Goal: Task Accomplishment & Management: Use online tool/utility

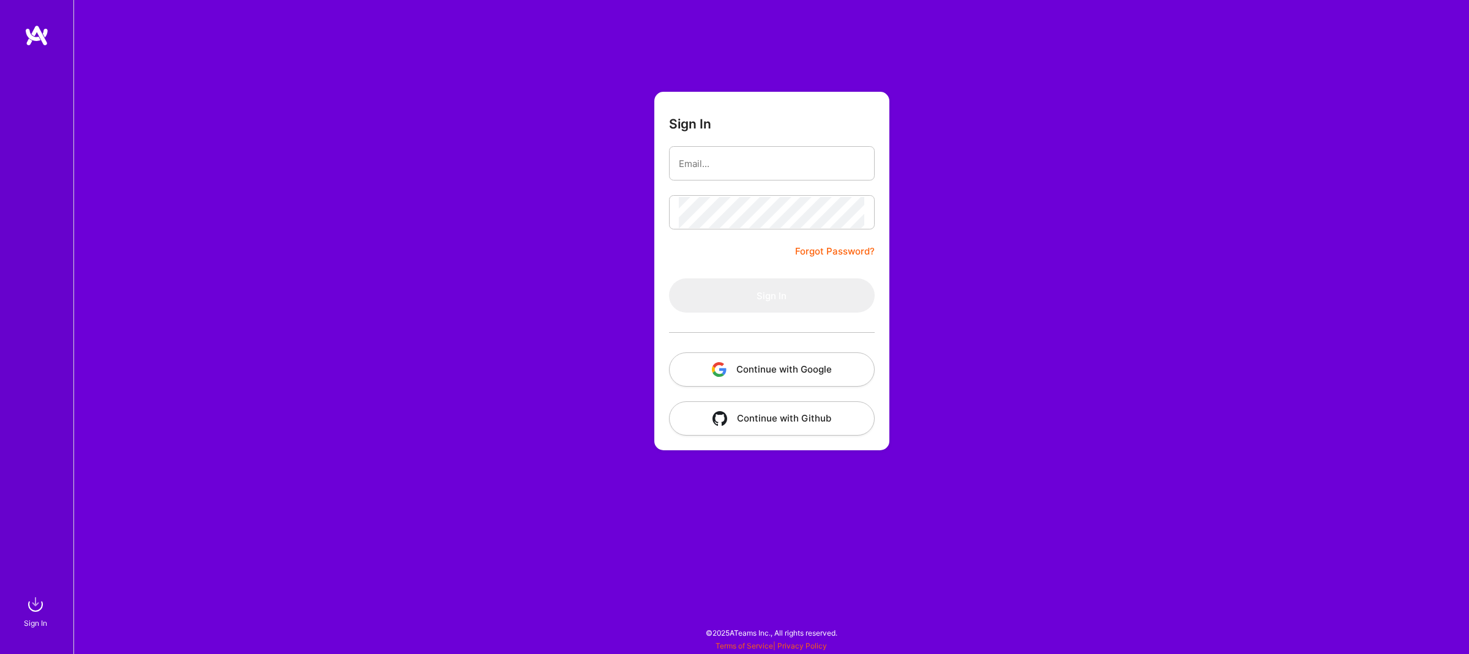
click at [803, 374] on button "Continue with Google" at bounding box center [772, 370] width 206 height 34
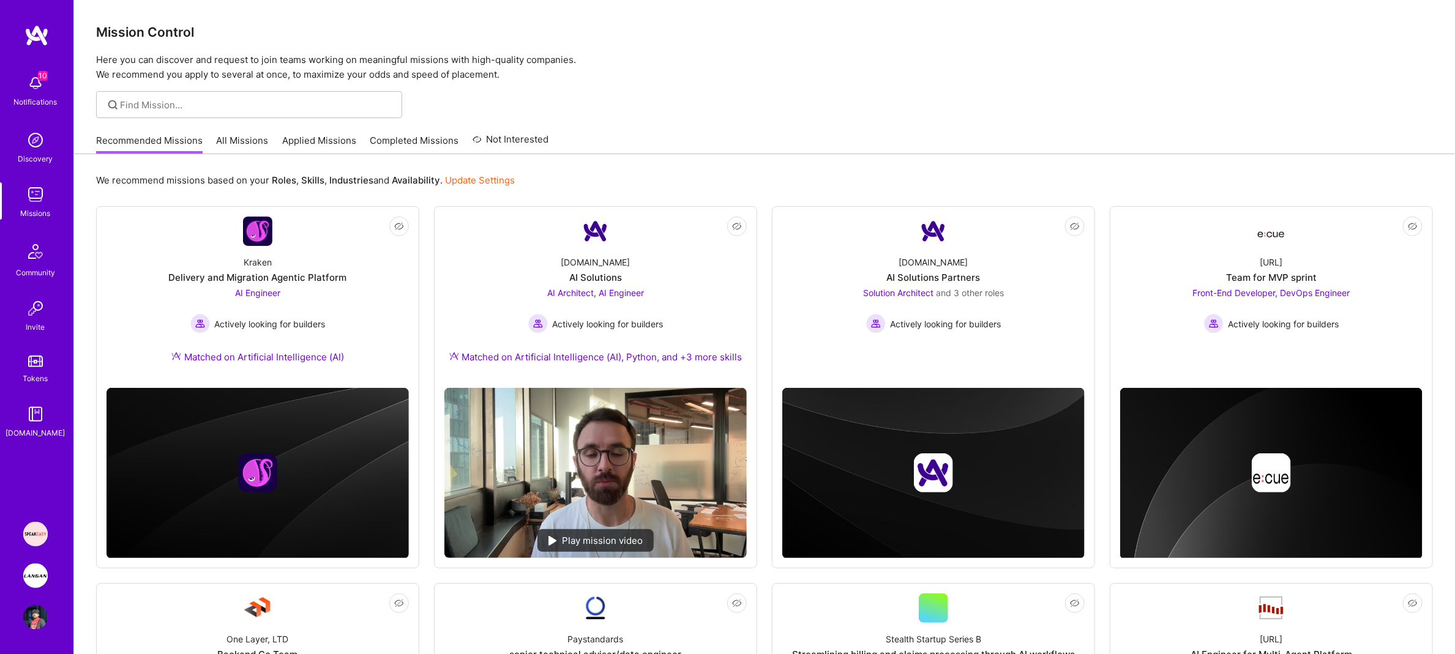
click at [39, 578] on img at bounding box center [35, 576] width 24 height 24
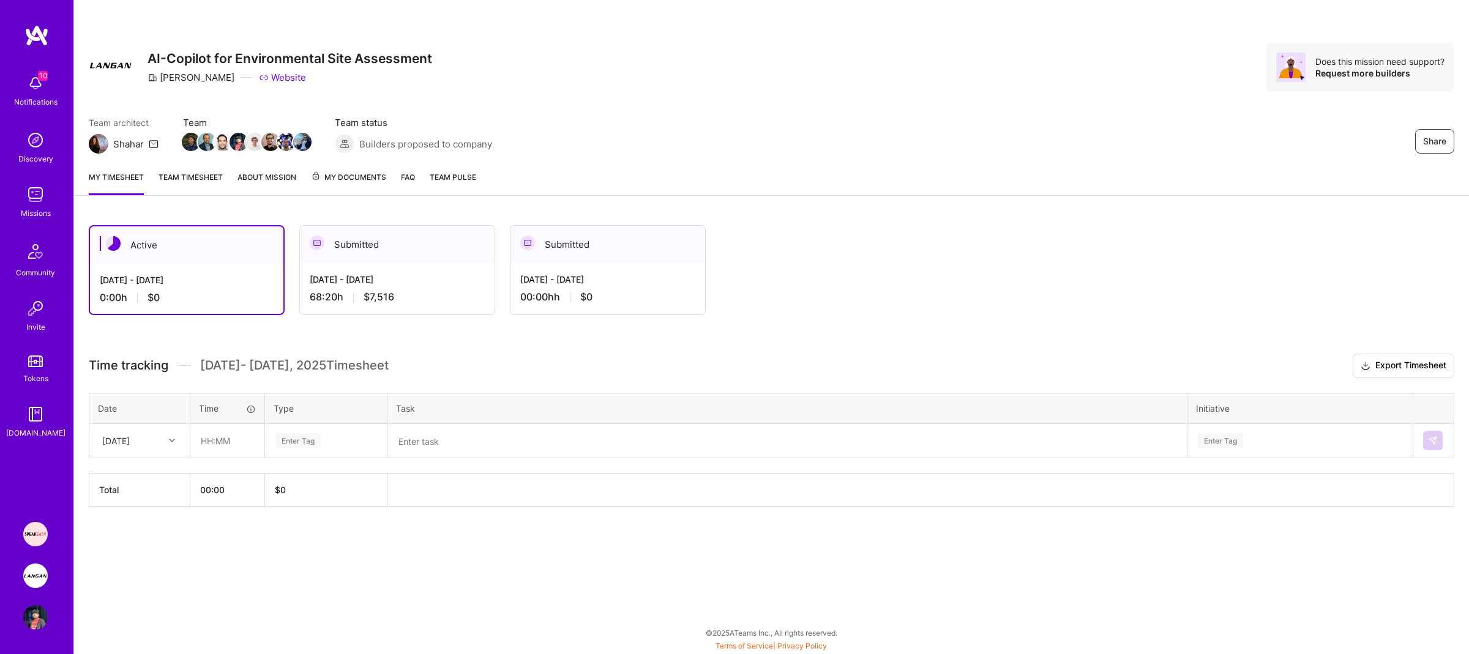
click at [212, 180] on link "Team timesheet" at bounding box center [191, 183] width 64 height 24
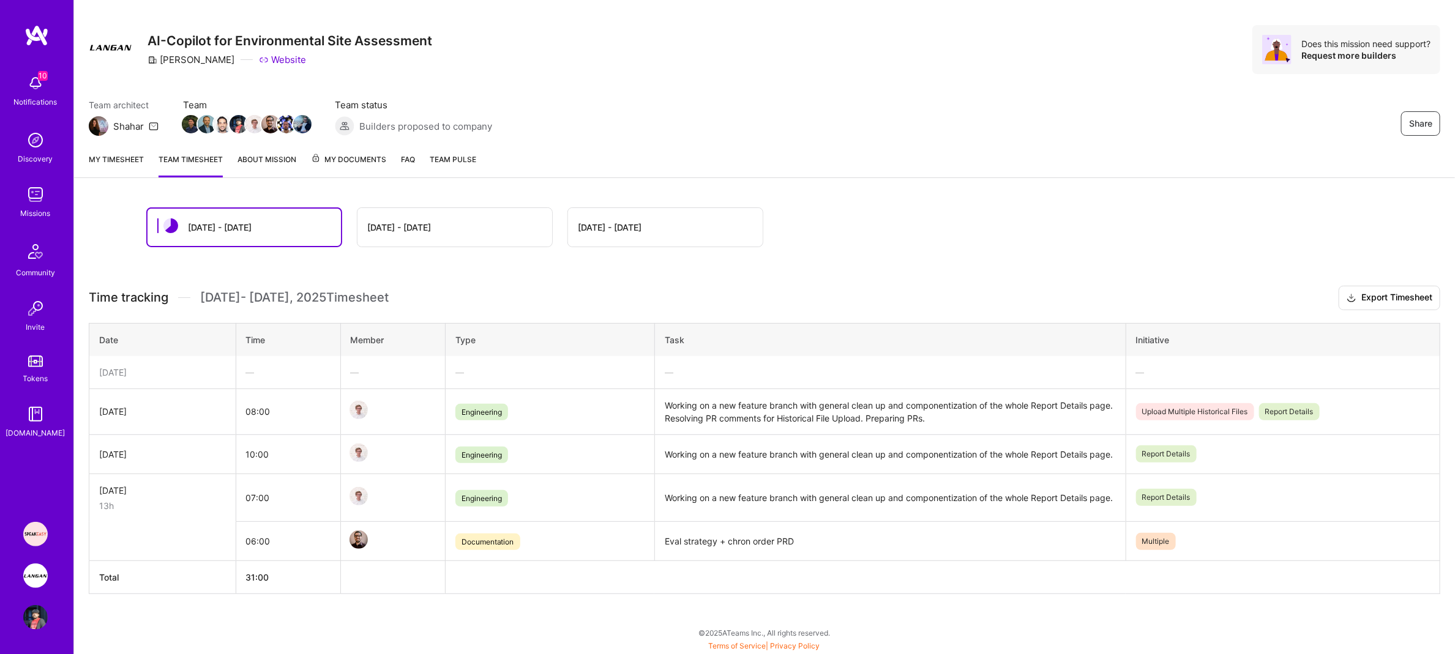
scroll to position [26, 0]
